Goal: Task Accomplishment & Management: Manage account settings

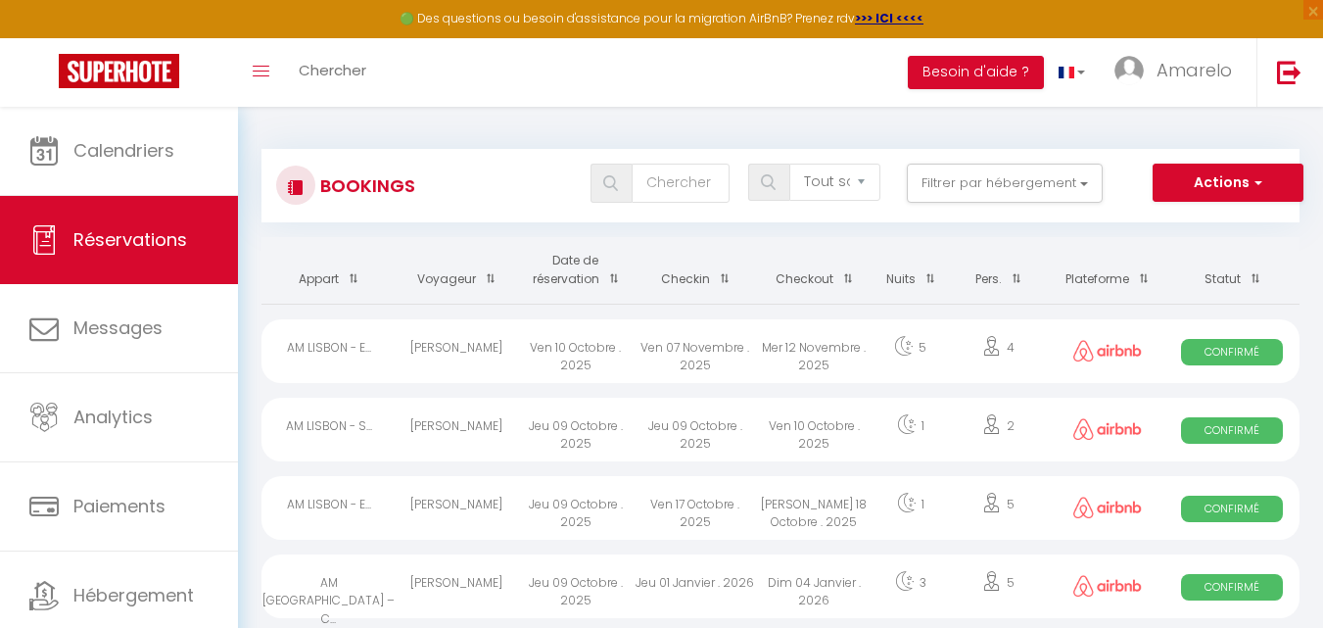
select select "not_cancelled"
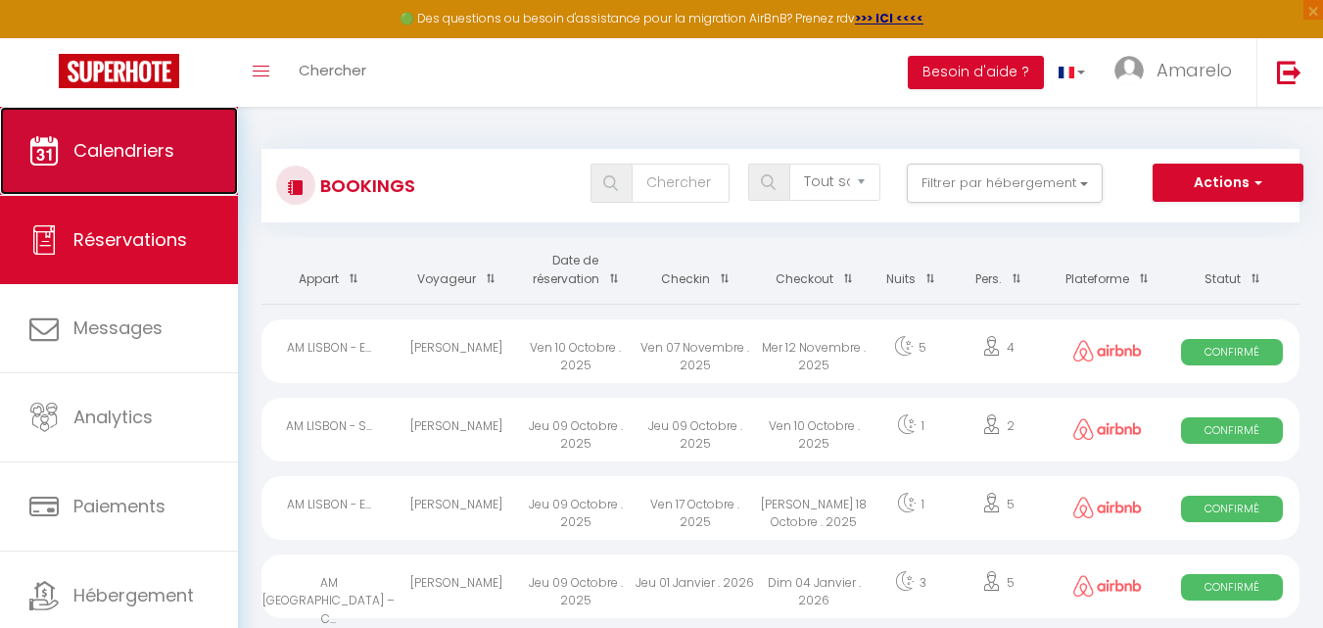
click at [69, 118] on link "Calendriers" at bounding box center [119, 151] width 238 height 88
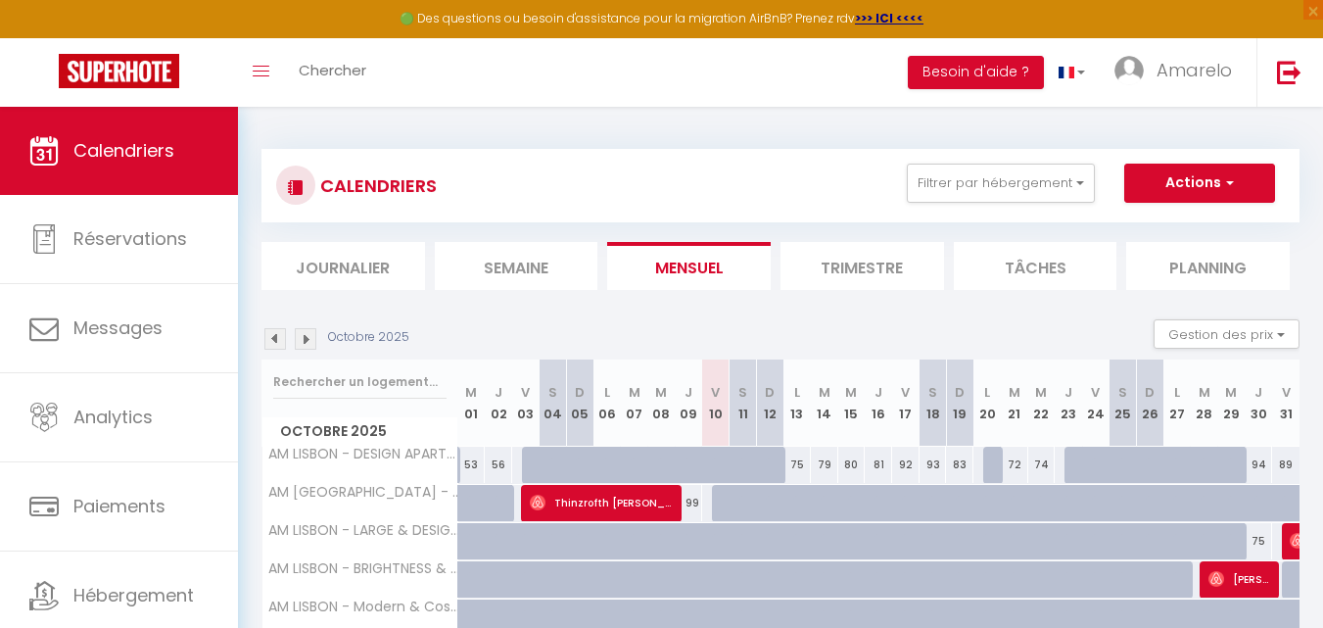
scroll to position [511, 0]
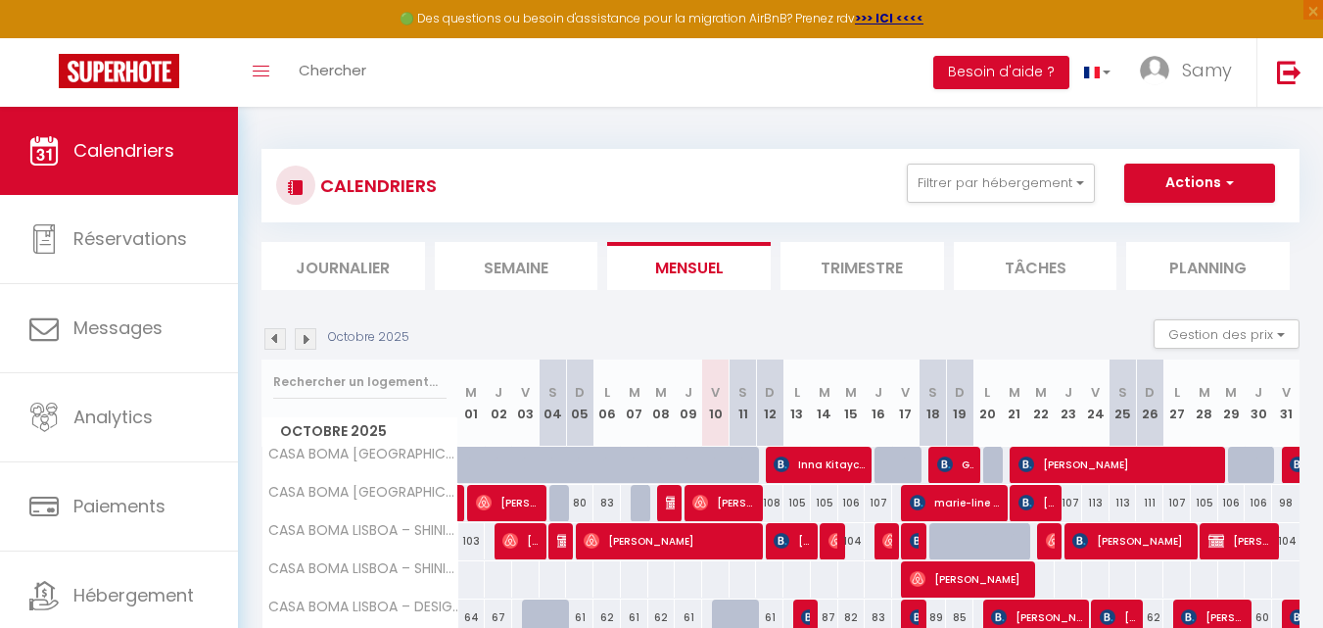
select select "KO"
select select "0"
click at [939, 502] on span "marie-line durel" at bounding box center [955, 502] width 91 height 37
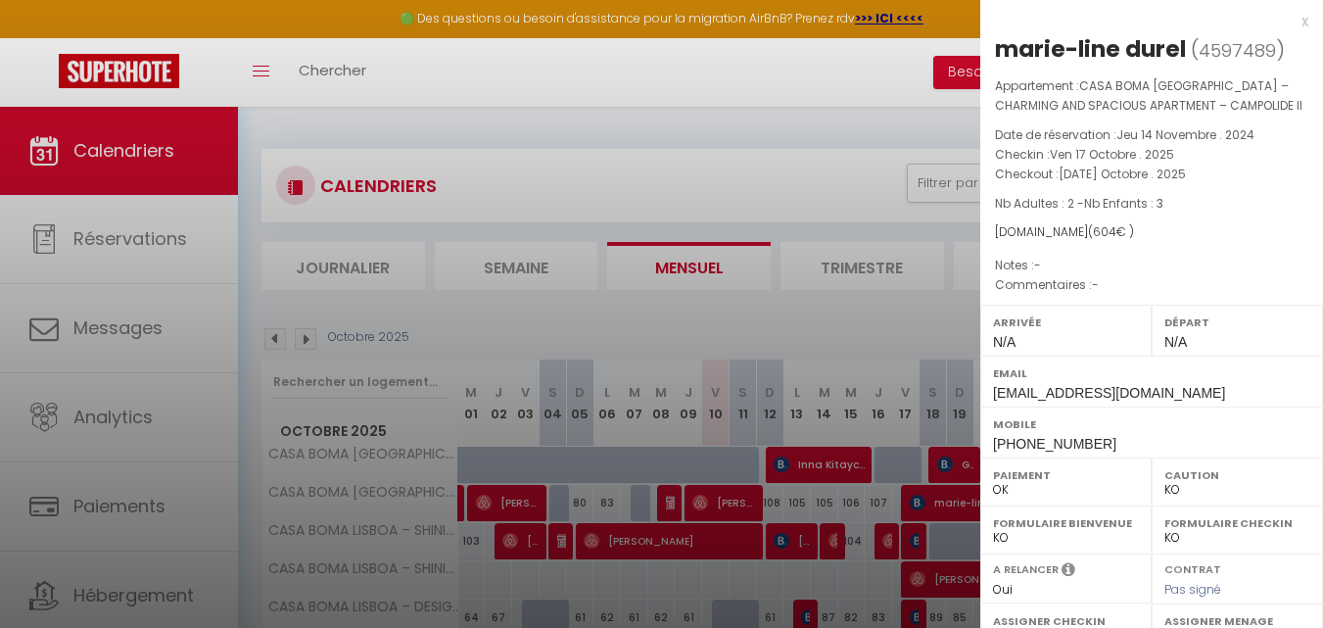
click at [687, 255] on div at bounding box center [661, 314] width 1323 height 628
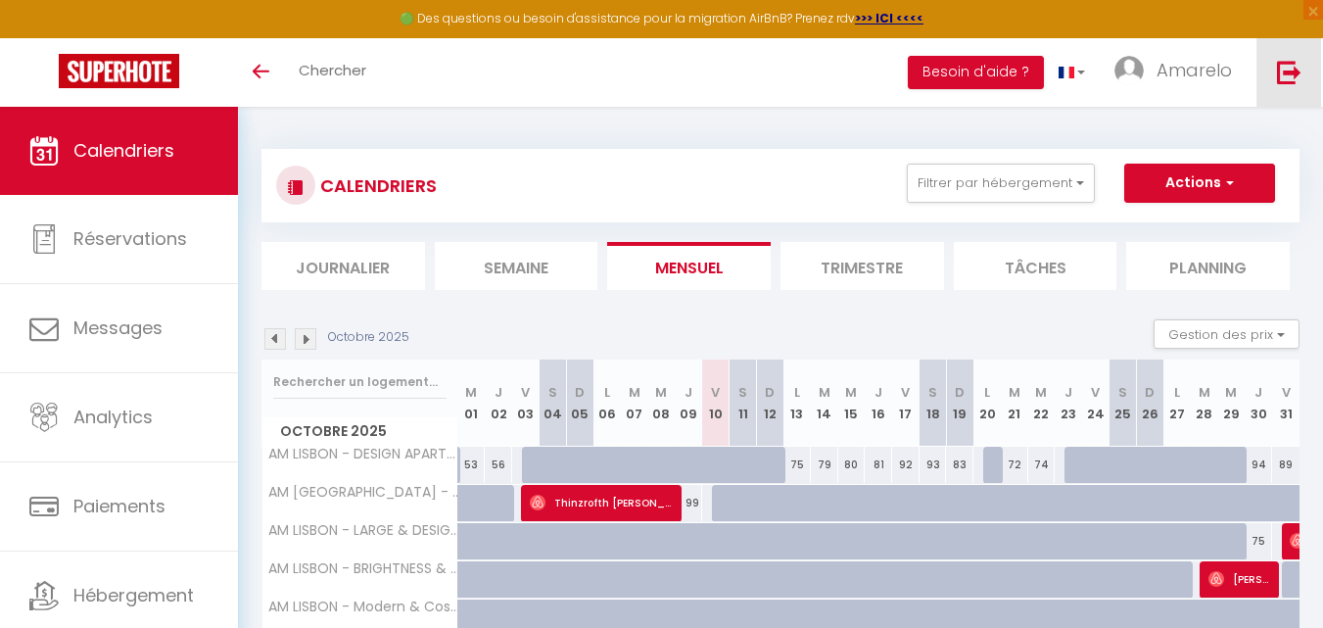
click at [1269, 68] on link at bounding box center [1288, 72] width 65 height 69
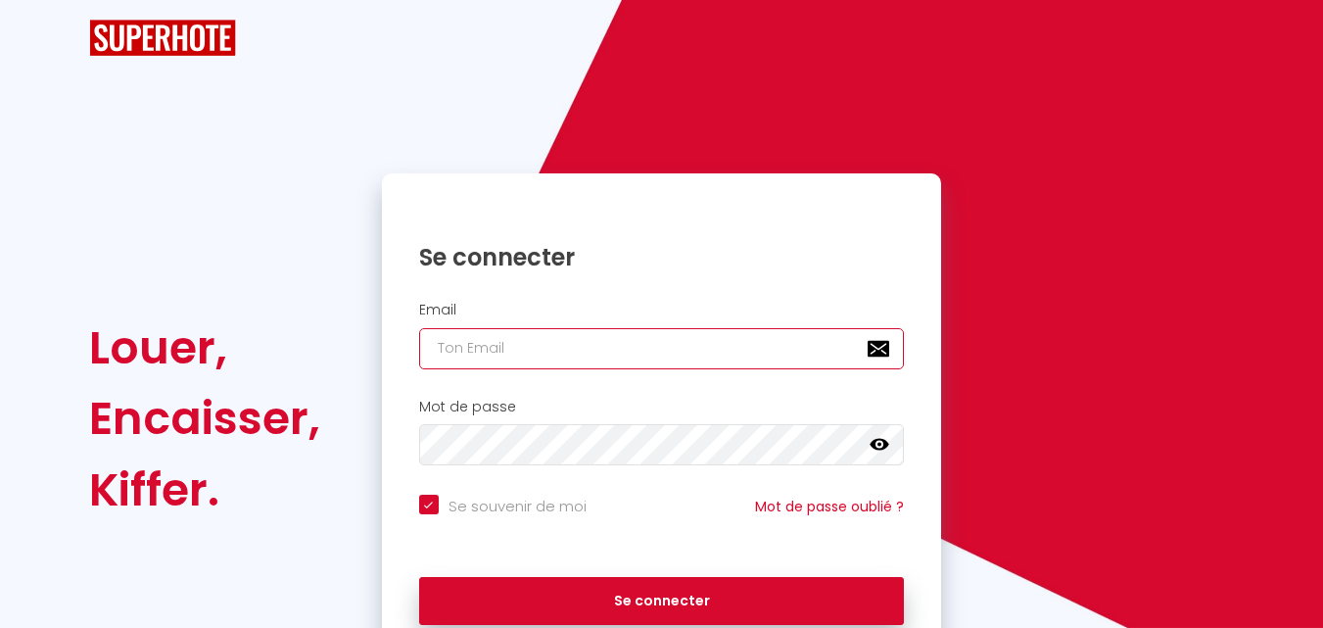
type input "Booking.amarelo@gmail.com"
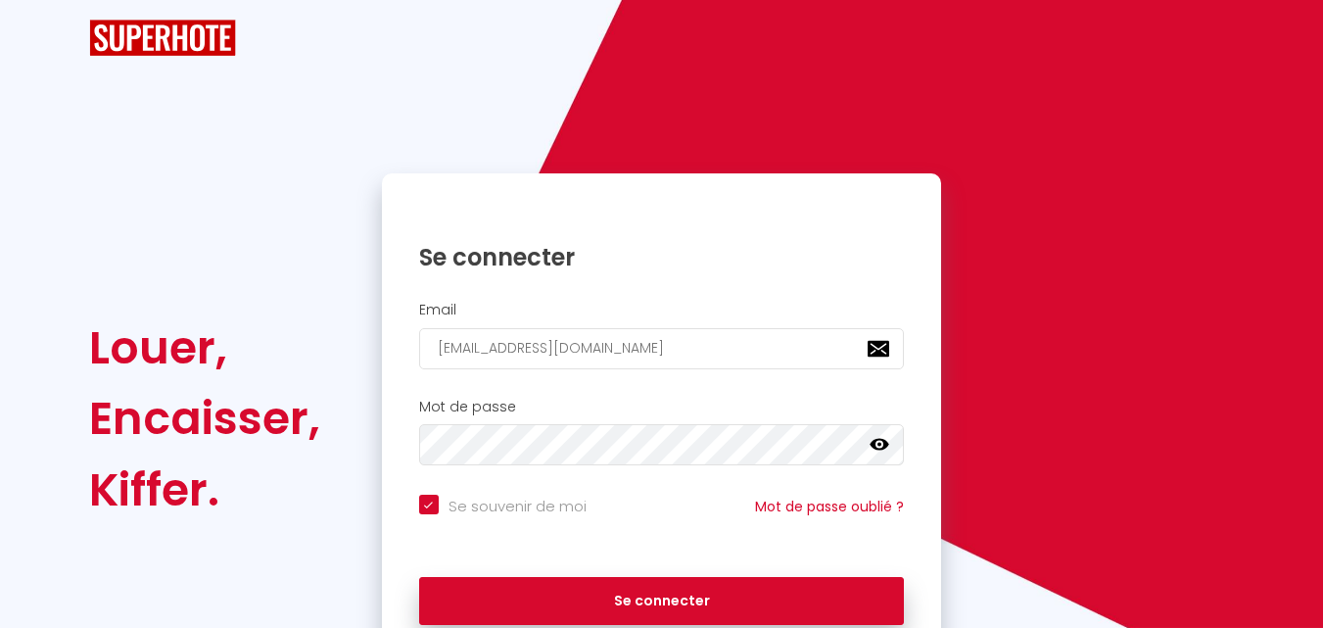
checkbox input "true"
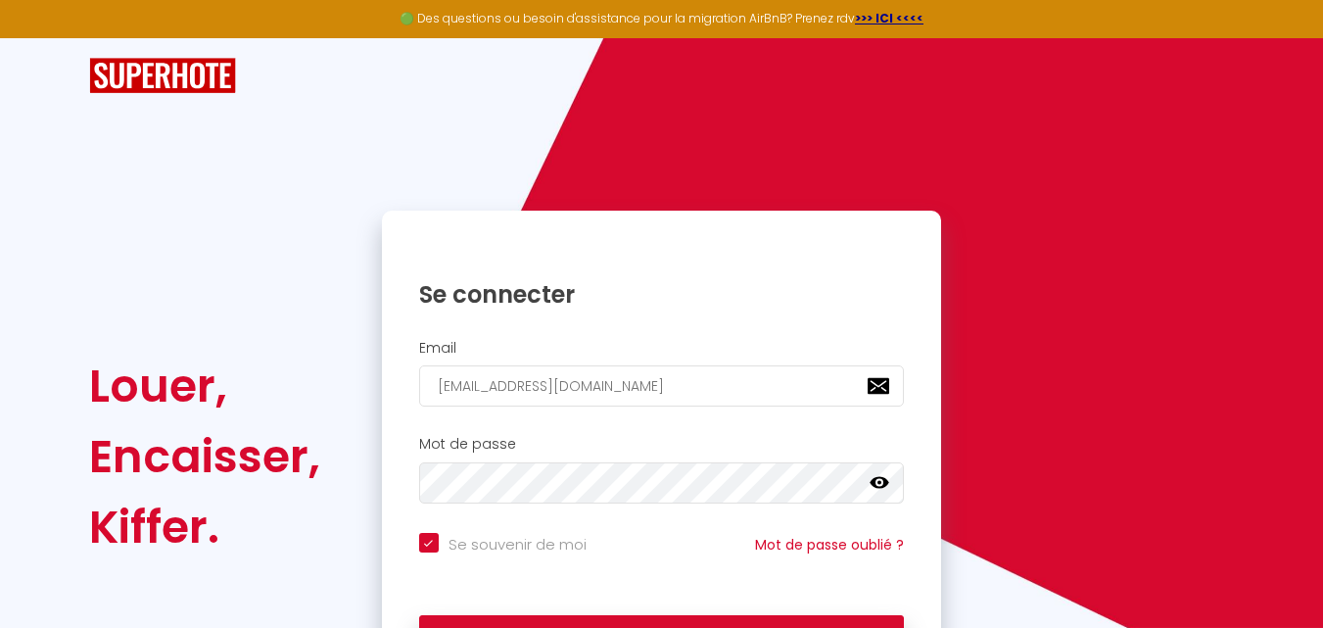
click at [651, 335] on div "Email Booking.amarelo@gmail.com" at bounding box center [662, 378] width 560 height 97
click at [673, 384] on input "Booking.amarelo@gmail.com" at bounding box center [662, 385] width 486 height 41
type input "samy.bayani@imadrassa.com"
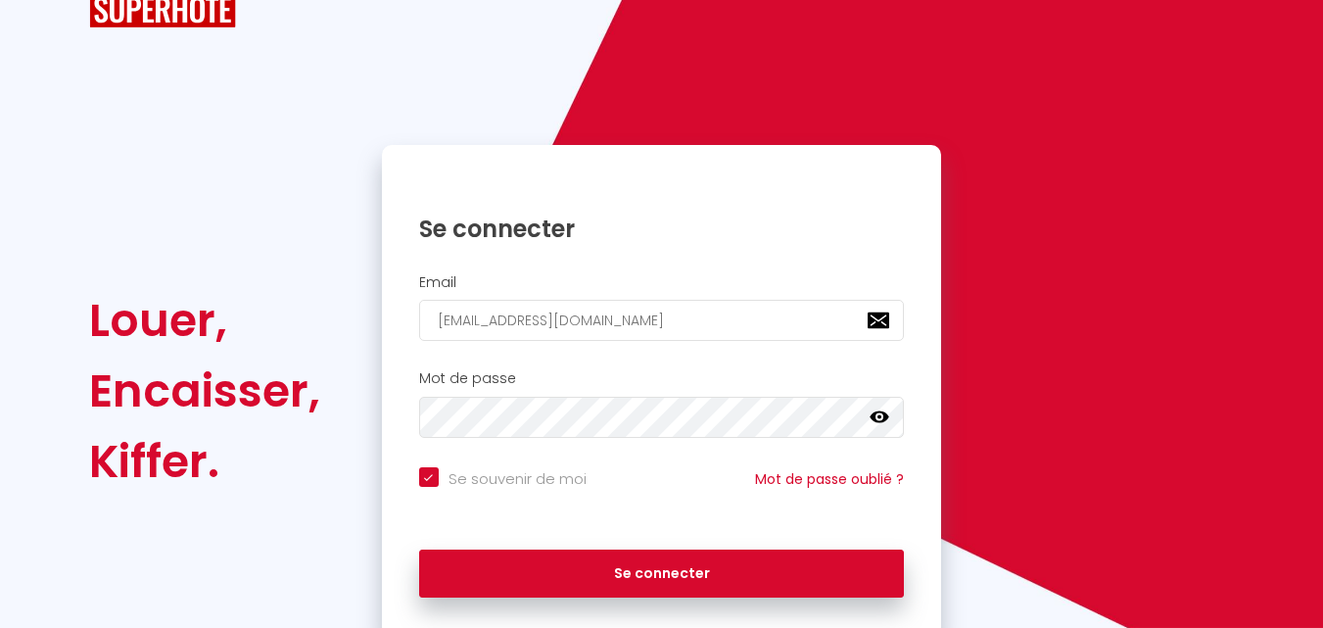
scroll to position [133, 0]
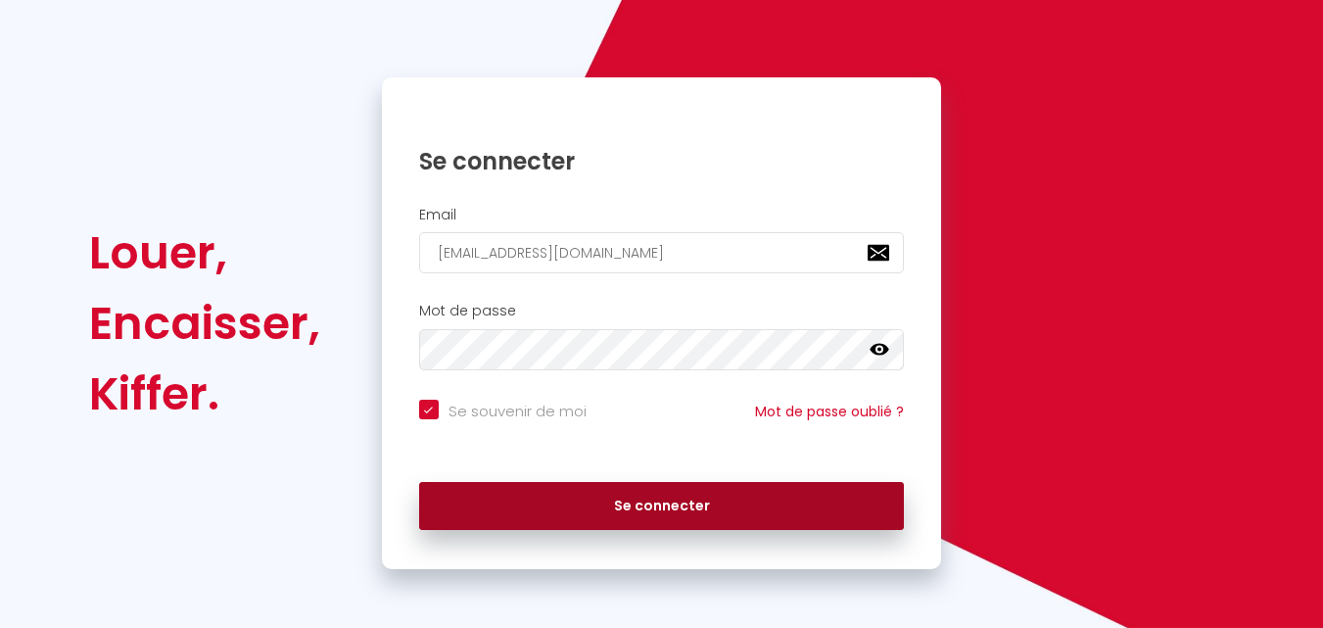
click at [648, 525] on button "Se connecter" at bounding box center [662, 506] width 486 height 49
checkbox input "true"
